Goal: Task Accomplishment & Management: Complete application form

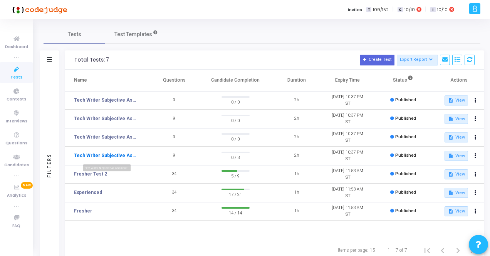
click at [98, 154] on link "Tech Writer Subjective Assessment 1" at bounding box center [106, 155] width 64 height 7
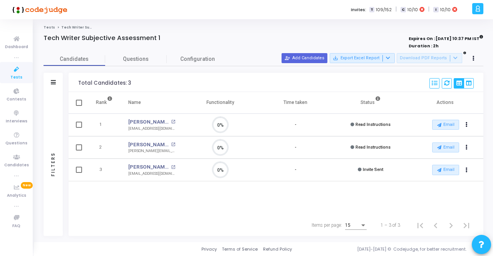
scroll to position [16, 19]
click at [475, 58] on button at bounding box center [474, 58] width 11 height 11
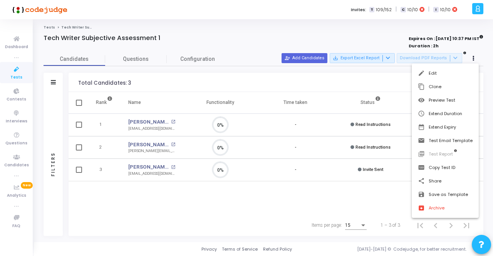
click at [350, 199] on div at bounding box center [246, 128] width 493 height 256
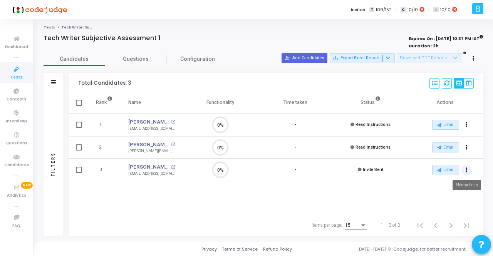
click at [468, 167] on button "Actions" at bounding box center [467, 170] width 11 height 11
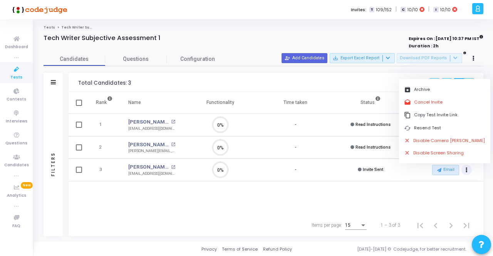
click at [275, 194] on div "Rank Name Functionality Time taken Status Actions 1 Ayush Kumar open_in_new ayu…" at bounding box center [276, 153] width 415 height 123
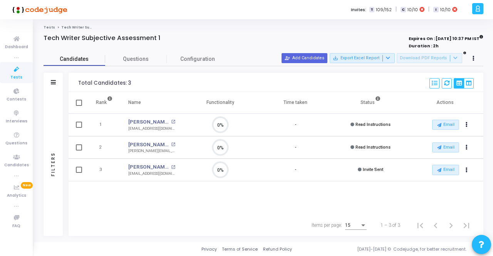
click at [83, 59] on span "Candidates" at bounding box center [75, 59] width 62 height 8
click at [15, 73] on icon at bounding box center [16, 70] width 16 height 10
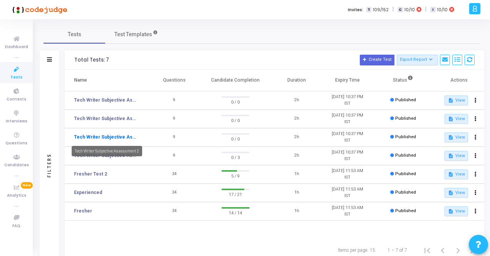
click at [116, 135] on link "Tech Writer Subjective Assessment 2" at bounding box center [106, 137] width 64 height 7
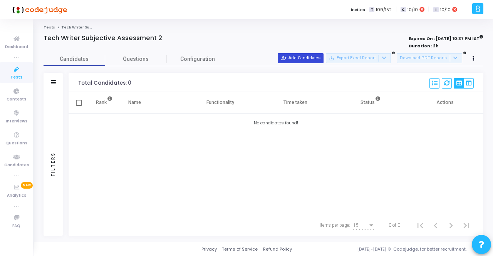
click at [318, 57] on button "person_add_alt Add Candidates" at bounding box center [301, 58] width 46 height 10
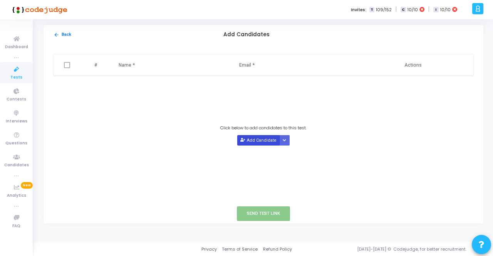
click at [259, 140] on button "Add Candidate" at bounding box center [258, 140] width 42 height 10
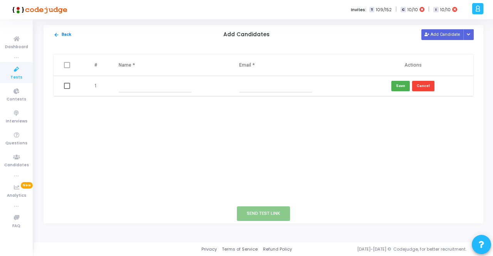
click at [136, 83] on input "text" at bounding box center [155, 86] width 73 height 13
type input "Ayush"
drag, startPoint x: 143, startPoint y: 87, endPoint x: 115, endPoint y: 84, distance: 28.2
click at [115, 84] on td "Ayush" at bounding box center [171, 86] width 121 height 20
click at [219, 131] on div "# Name * Email * Actions 1 Save Cancel" at bounding box center [264, 124] width 440 height 160
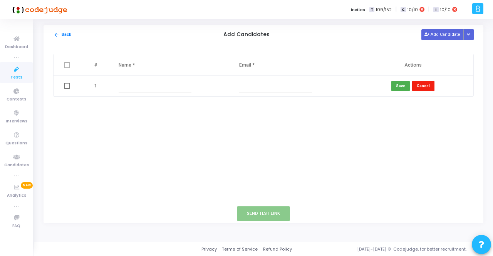
click at [426, 87] on button "Cancel" at bounding box center [423, 86] width 22 height 10
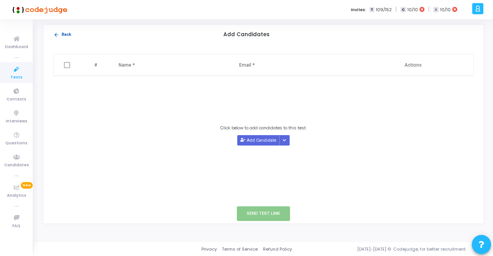
click at [62, 33] on button "arrow_back Back" at bounding box center [62, 34] width 19 height 7
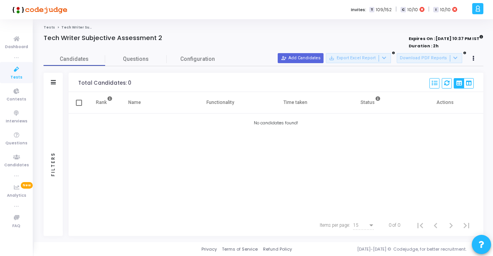
click at [19, 71] on icon at bounding box center [16, 70] width 16 height 10
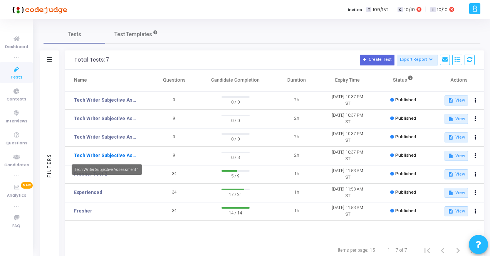
click at [119, 156] on link "Tech Writer Subjective Assessment 1" at bounding box center [106, 155] width 64 height 7
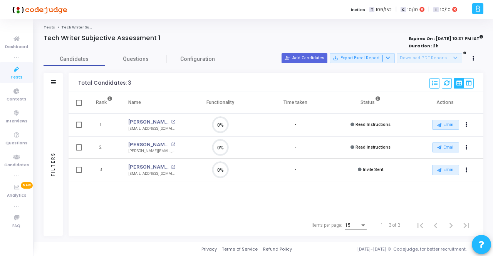
scroll to position [16, 19]
click at [171, 144] on mat-icon "open_in_new" at bounding box center [173, 145] width 4 height 4
click at [171, 121] on mat-icon "open_in_new" at bounding box center [173, 122] width 4 height 4
drag, startPoint x: 124, startPoint y: 122, endPoint x: 158, endPoint y: 123, distance: 34.7
click at [158, 123] on td "Ayush Kumar Ayush Kumar open_in_new ayushkumar003@gmail.com" at bounding box center [152, 125] width 62 height 23
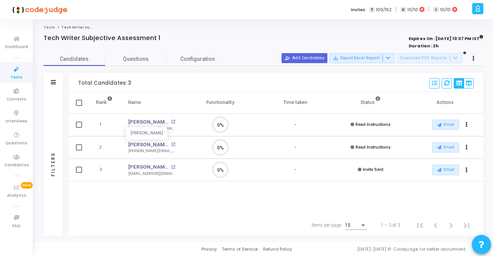
copy link "Ayush Kumar"
drag, startPoint x: 124, startPoint y: 129, endPoint x: 172, endPoint y: 128, distance: 47.4
click at [172, 128] on td "Ayush Kumar open_in_new ayushkumar003@gmail.com ayushkumar003@gmail.com" at bounding box center [152, 125] width 62 height 23
copy div "ayushkumar003@gmail.co"
drag, startPoint x: 126, startPoint y: 143, endPoint x: 164, endPoint y: 151, distance: 38.6
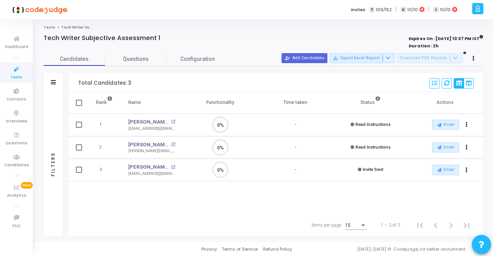
click at [165, 143] on td "Somya Shrimal open_in_new shrimal.somya@gmail.com" at bounding box center [152, 147] width 62 height 23
copy div "Somya Shrimal Somya Shrimal open_in_new"
click at [113, 207] on div "Rank Name Functionality Time taken Status Actions 1 Ayush Kumar open_in_new ayu…" at bounding box center [276, 153] width 415 height 123
drag, startPoint x: 128, startPoint y: 150, endPoint x: 182, endPoint y: 150, distance: 54.0
click at [182, 150] on td "Somya Shrimal open_in_new shrimal.somya@gmail.com" at bounding box center [152, 147] width 62 height 23
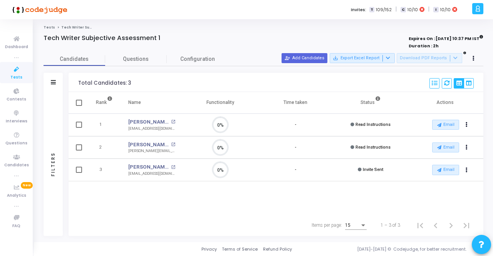
copy div "shrimal.somya@gmail.com"
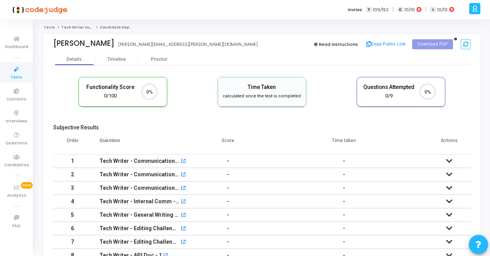
scroll to position [16, 19]
click at [380, 42] on button "Copy Public Link" at bounding box center [386, 45] width 44 height 12
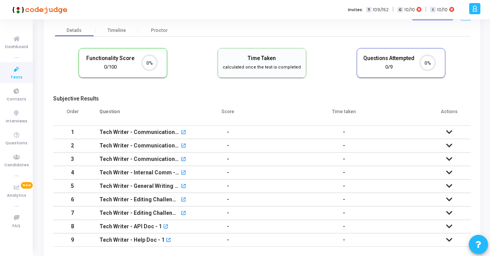
scroll to position [0, 0]
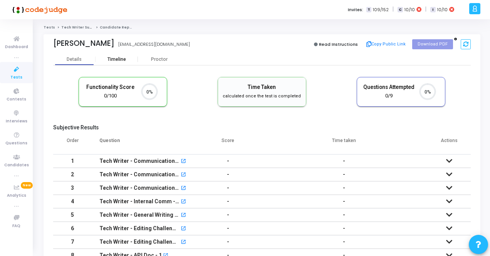
click at [116, 57] on div "Timeline" at bounding box center [117, 60] width 19 height 6
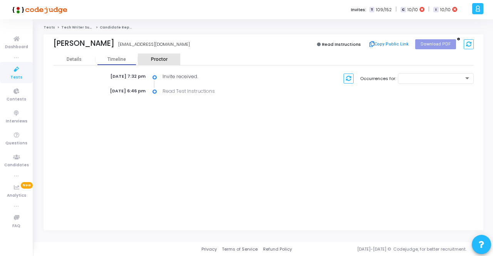
click at [160, 57] on div "Proctor" at bounding box center [159, 60] width 42 height 6
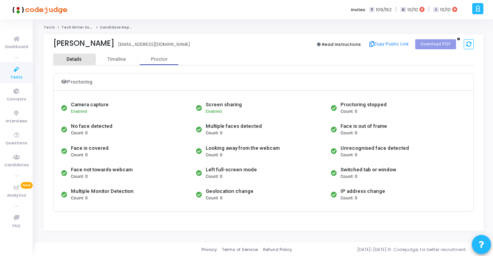
click at [67, 59] on div "Details" at bounding box center [74, 60] width 15 height 6
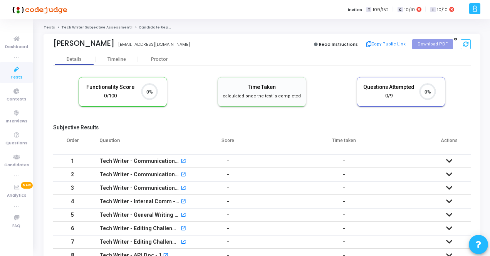
click at [75, 28] on link "Tech Writer Subjective Assessment 1" at bounding box center [96, 27] width 71 height 5
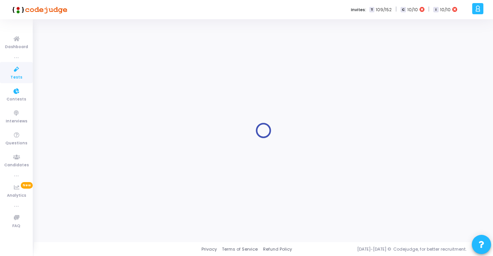
click at [20, 71] on icon at bounding box center [16, 70] width 16 height 10
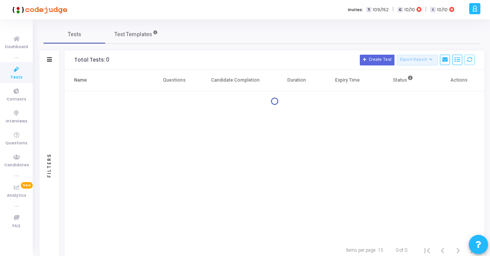
click at [18, 71] on icon at bounding box center [16, 70] width 16 height 10
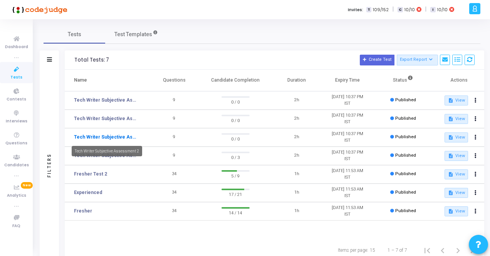
click at [116, 137] on link "Tech Writer Subjective Assessment 2" at bounding box center [106, 137] width 64 height 7
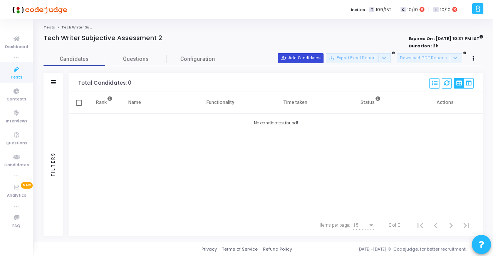
click at [305, 56] on button "person_add_alt Add Candidates" at bounding box center [301, 58] width 46 height 10
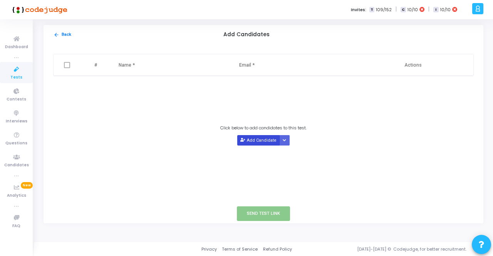
click at [260, 138] on button "Add Candidate" at bounding box center [258, 140] width 42 height 10
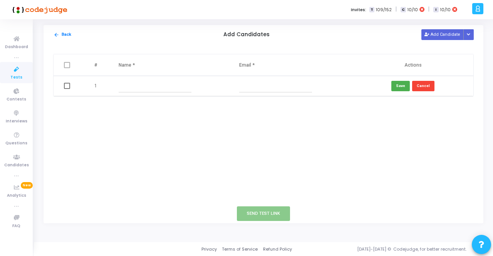
click at [137, 86] on input "text" at bounding box center [155, 86] width 73 height 13
paste input "Ayush Kumar"
type input "Ayush Kumar"
click at [242, 85] on input "text" at bounding box center [275, 86] width 73 height 13
paste input "ayushkumar003@gmail.co"
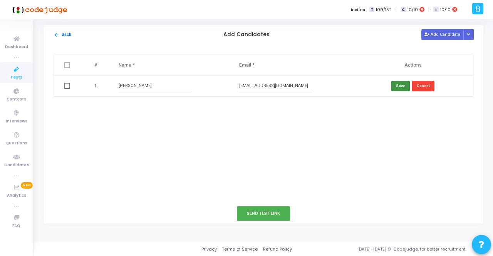
type input "ayushkumar003@gmail.com"
click at [404, 85] on button "Save" at bounding box center [401, 86] width 19 height 10
click at [451, 35] on button "Add Candidate" at bounding box center [443, 34] width 42 height 10
click at [138, 108] on input "text" at bounding box center [155, 106] width 73 height 13
paste input "Somya Shrimal"
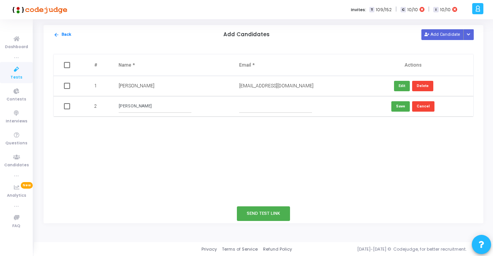
type input "Somya Shrimal"
click at [256, 107] on input "text" at bounding box center [275, 106] width 73 height 13
paste input "shrimal.somya@gmail.com"
type input "shrimal.somya@gmail.com"
click at [285, 139] on div "# Name * Email * Actions 1 Ayush Kumar ayushkumar003@gmail.com Edit Delete 2 So…" at bounding box center [264, 124] width 440 height 160
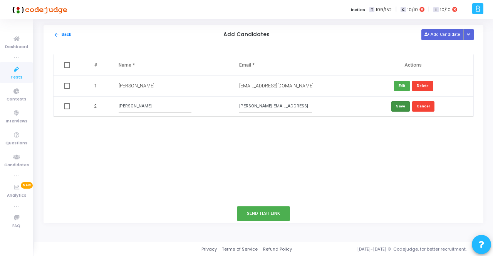
click at [401, 106] on button "Save" at bounding box center [401, 106] width 19 height 10
click at [170, 156] on div "# Name * Email * Actions 1 Ayush Kumar ayushkumar003@gmail.com Edit Delete 2 So…" at bounding box center [264, 124] width 440 height 160
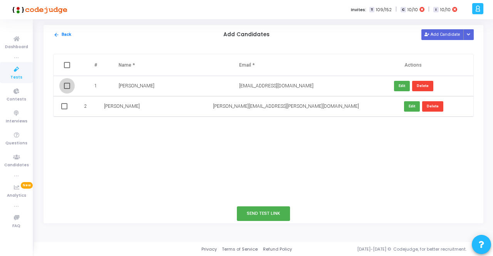
click at [69, 86] on span at bounding box center [67, 86] width 6 height 6
click at [67, 89] on input "checkbox" at bounding box center [67, 89] width 0 height 0
checkbox input "true"
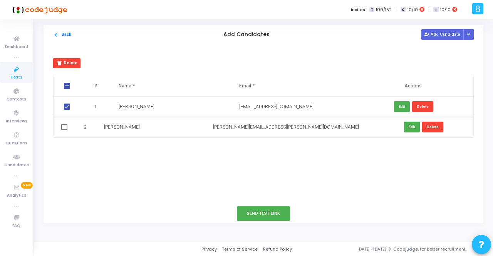
click at [67, 127] on span at bounding box center [64, 127] width 6 height 6
click at [64, 130] on input "checkbox" at bounding box center [64, 130] width 0 height 0
checkbox input "true"
click at [260, 214] on button "Send Test Link" at bounding box center [263, 214] width 53 height 14
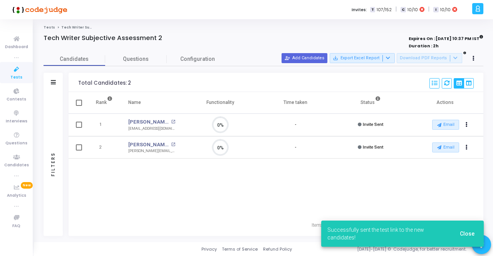
scroll to position [16, 19]
